Goal: Check status: Check status

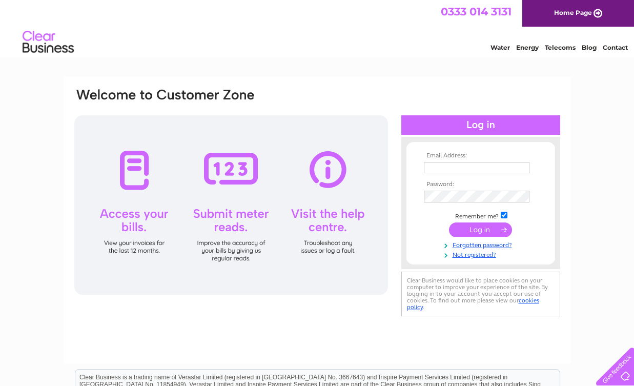
type input "[EMAIL_ADDRESS][DOMAIN_NAME]"
click at [473, 229] on input "submit" at bounding box center [480, 231] width 63 height 14
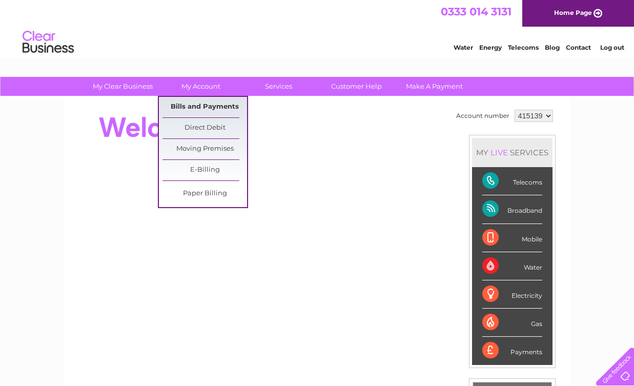
click at [203, 104] on link "Bills and Payments" at bounding box center [205, 107] width 85 height 21
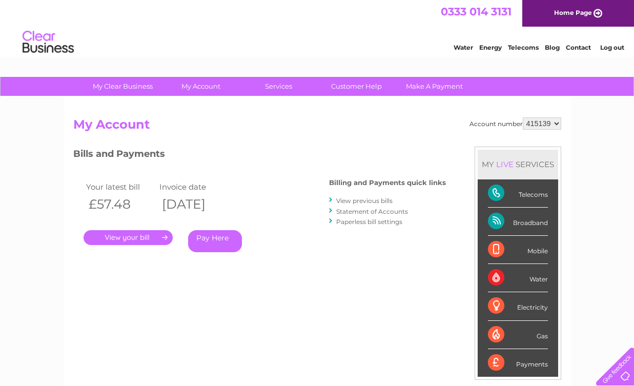
click at [144, 235] on link "." at bounding box center [128, 237] width 89 height 15
